Goal: Task Accomplishment & Management: Use online tool/utility

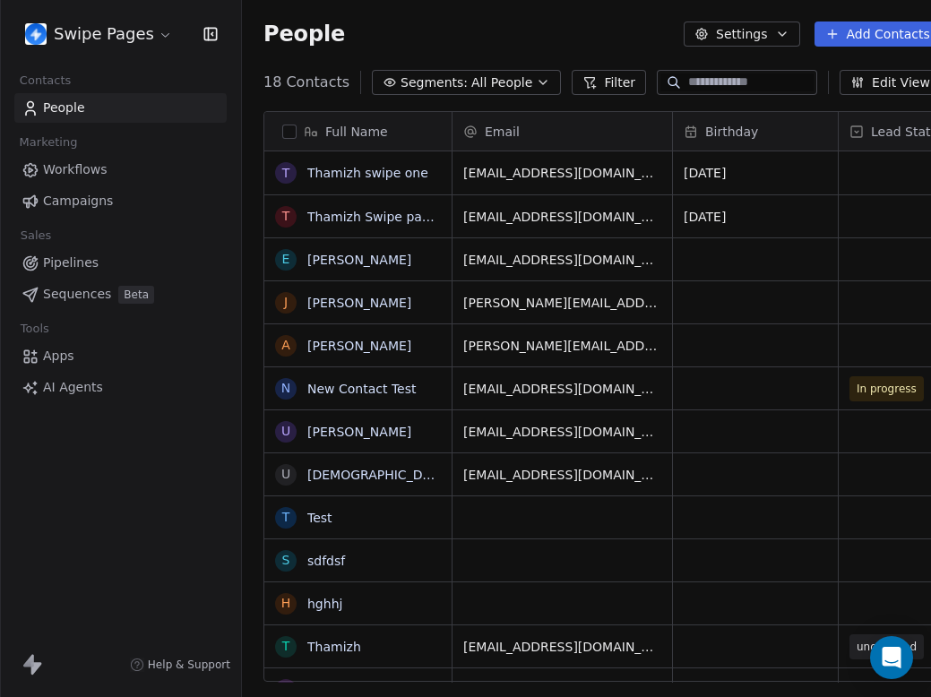
scroll to position [614, 717]
click at [376, 166] on link "Thamizh swipe one" at bounding box center [367, 173] width 121 height 14
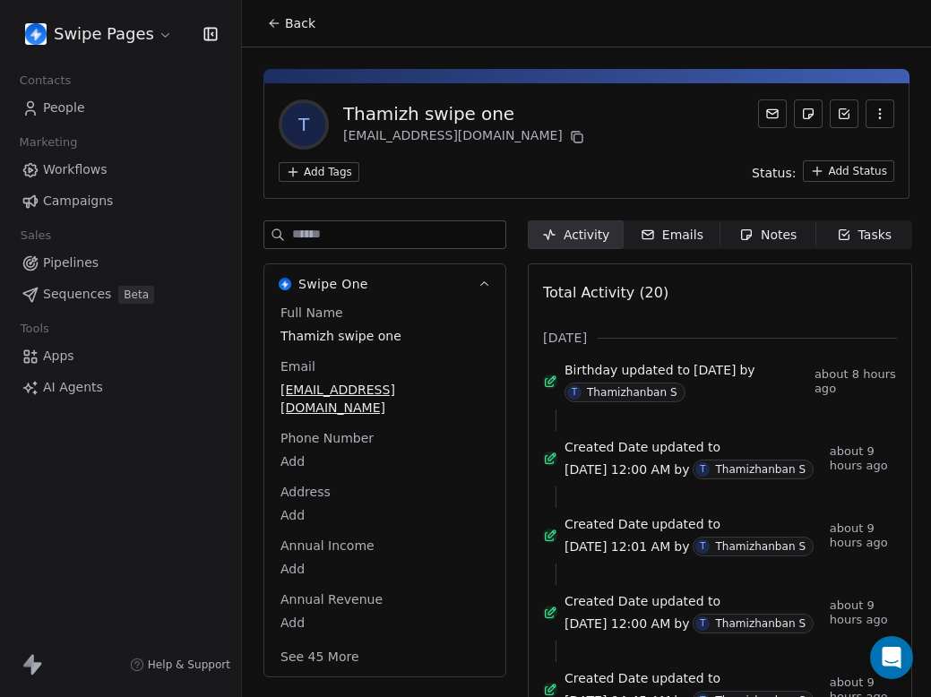
click at [856, 228] on div "Tasks" at bounding box center [865, 235] width 56 height 19
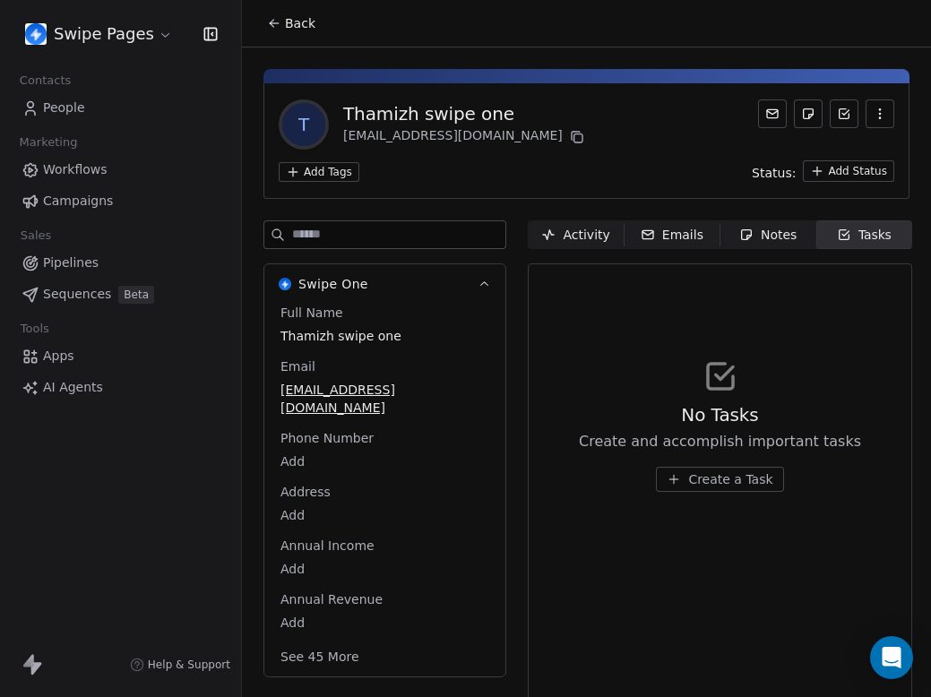
click at [716, 479] on span "Create a Task" at bounding box center [730, 479] width 84 height 18
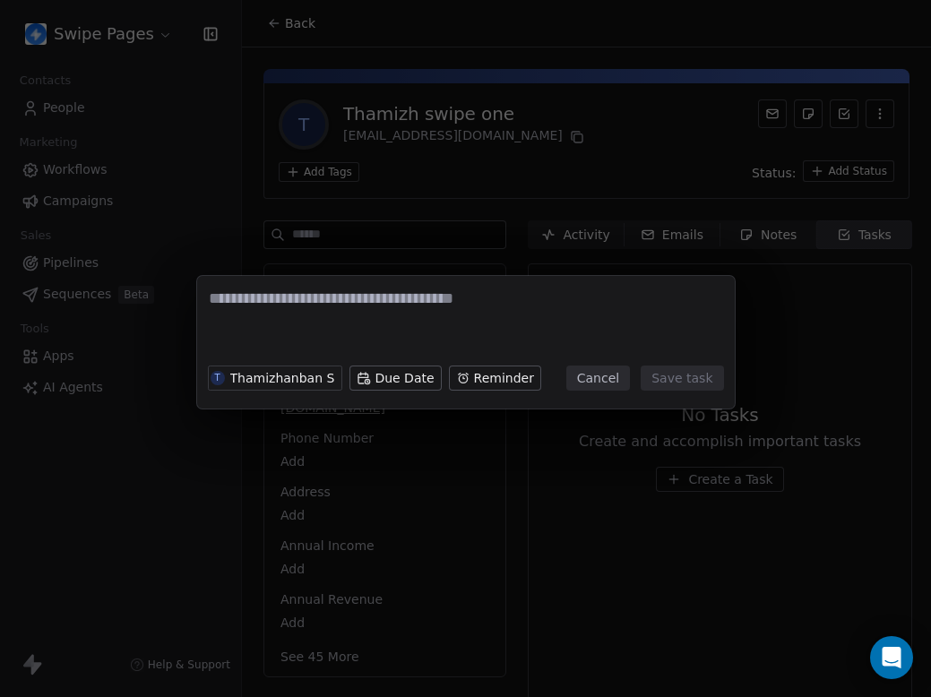
click at [361, 375] on body "Swipe Pages Contacts People Marketing Workflows Campaigns Sales Pipelines Seque…" at bounding box center [465, 348] width 931 height 697
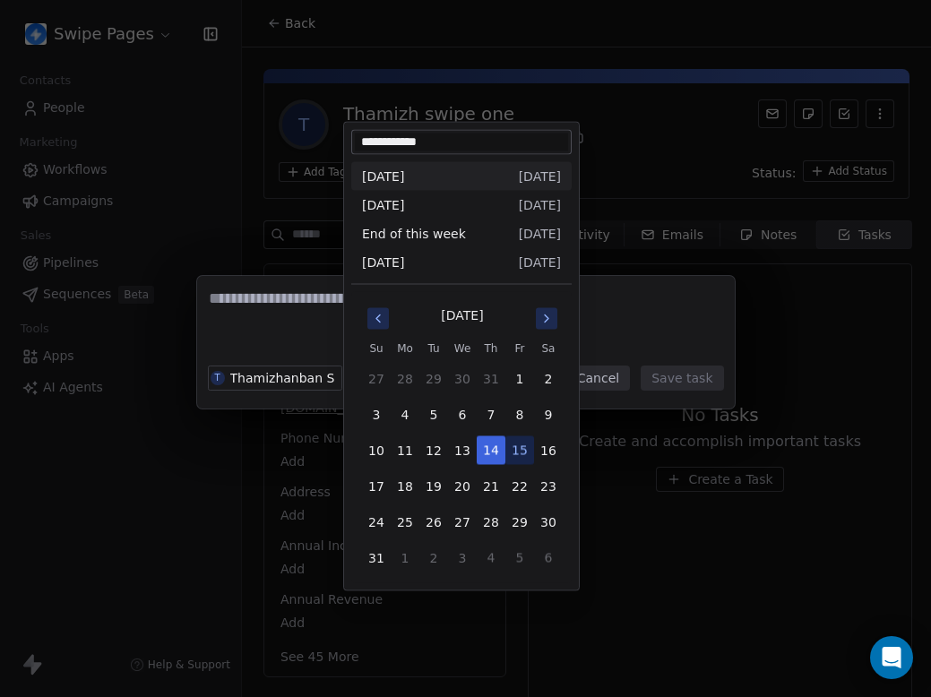
type input "**********"
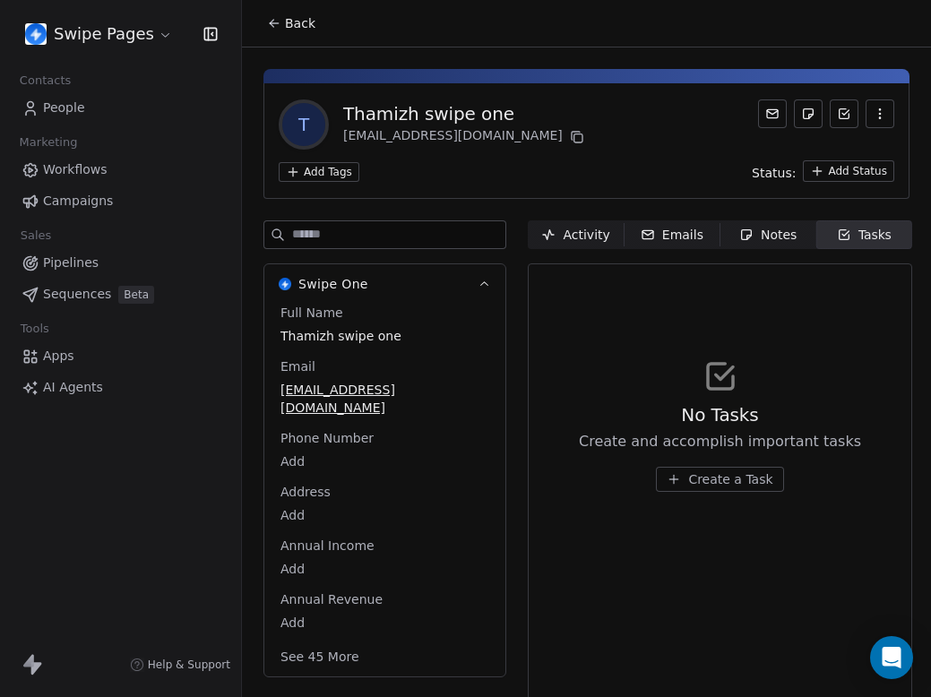
click at [708, 487] on span "Create a Task" at bounding box center [730, 479] width 84 height 18
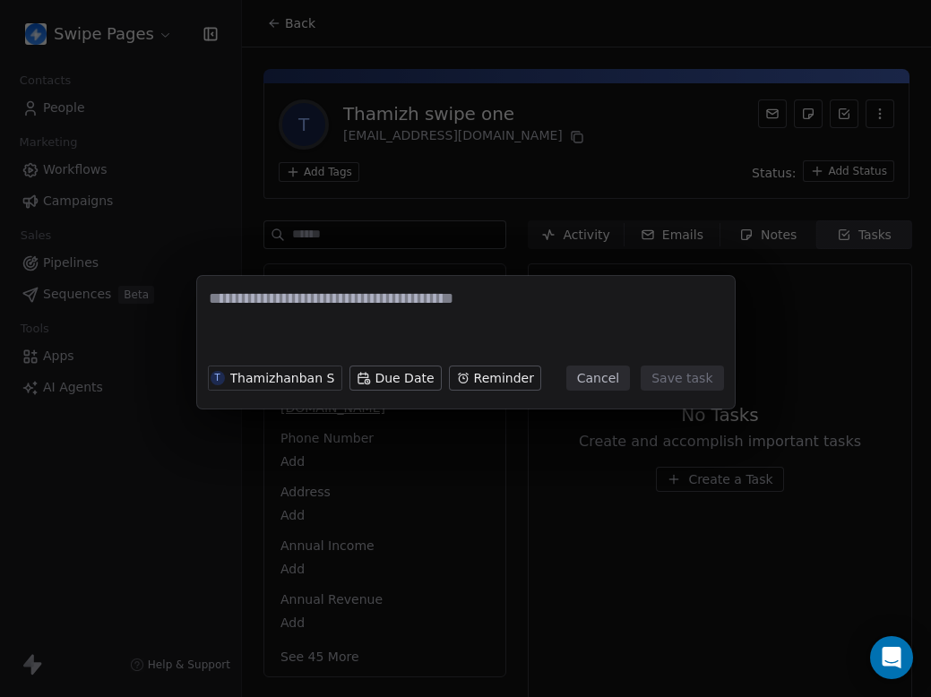
click at [382, 373] on body "Swipe Pages Contacts People Marketing Workflows Campaigns Sales Pipelines Seque…" at bounding box center [465, 348] width 931 height 697
